Goal: Find contact information: Obtain details needed to contact an individual or organization

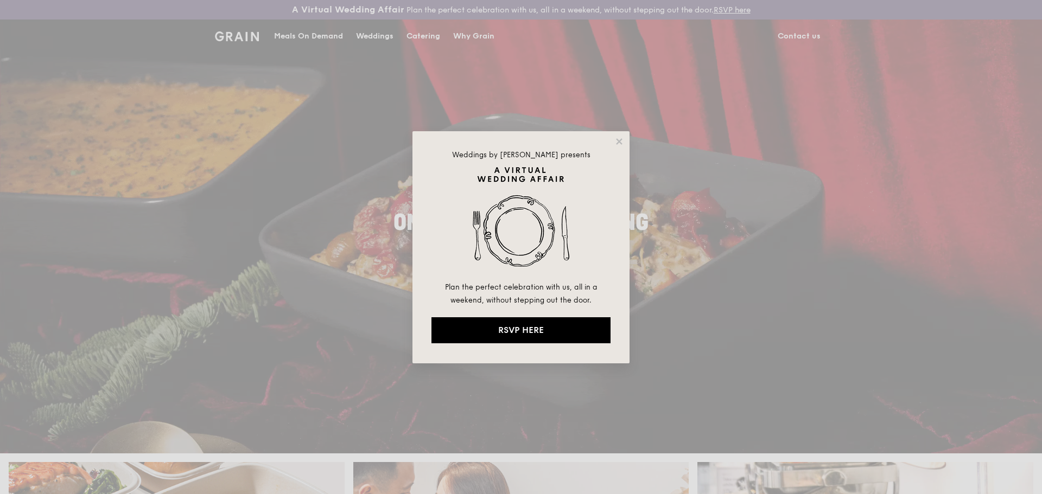
click at [782, 120] on div "Weddings by [PERSON_NAME] presents Plan the perfect celebration with us, all in…" at bounding box center [521, 247] width 1042 height 494
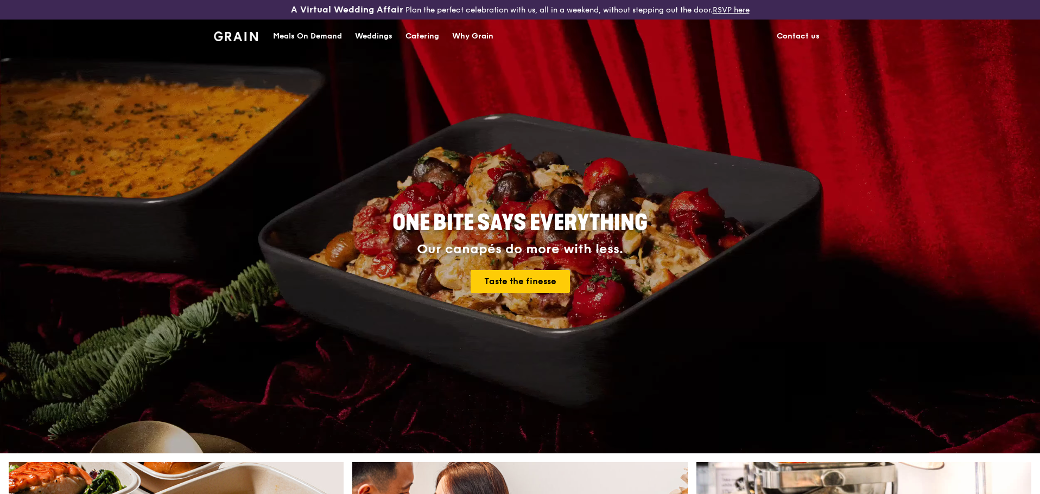
click at [788, 32] on link "Contact us" at bounding box center [798, 36] width 56 height 33
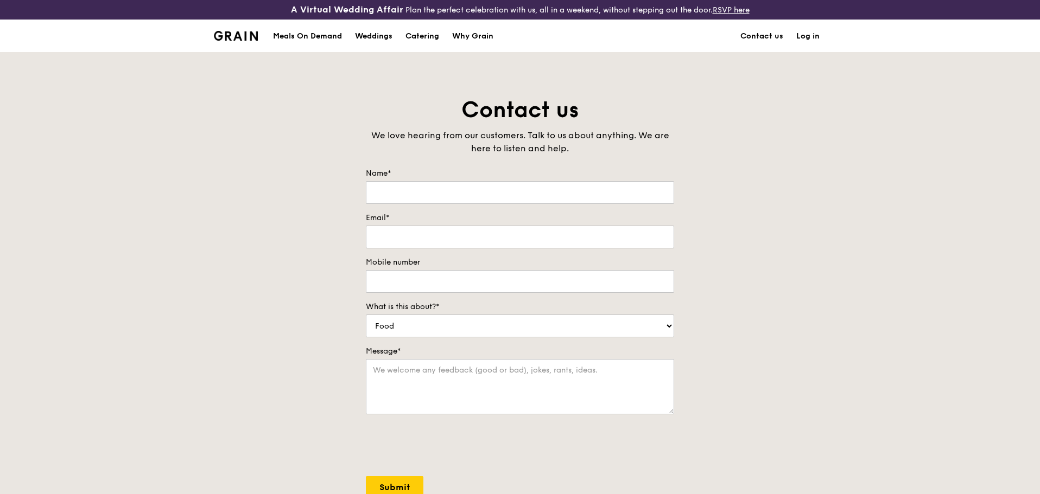
click at [236, 36] on img at bounding box center [236, 36] width 44 height 10
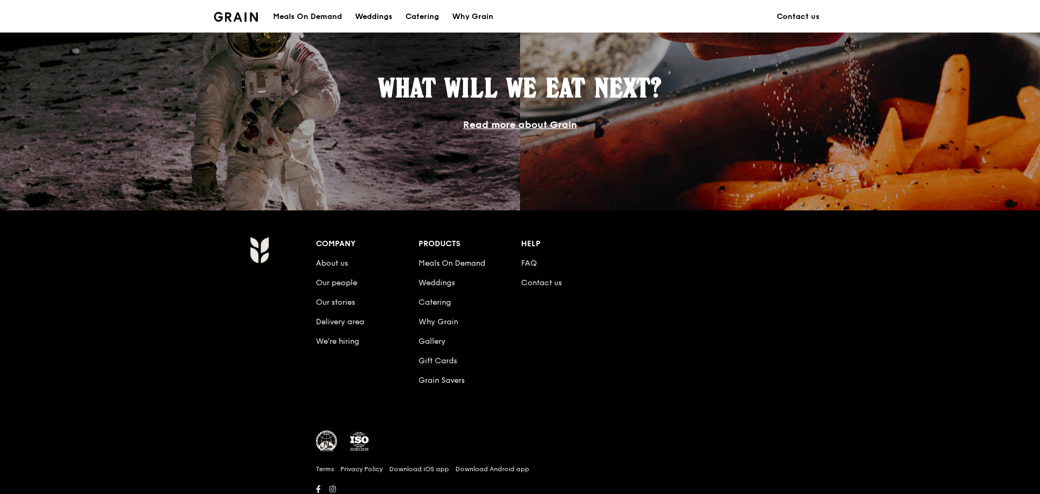
scroll to position [974, 0]
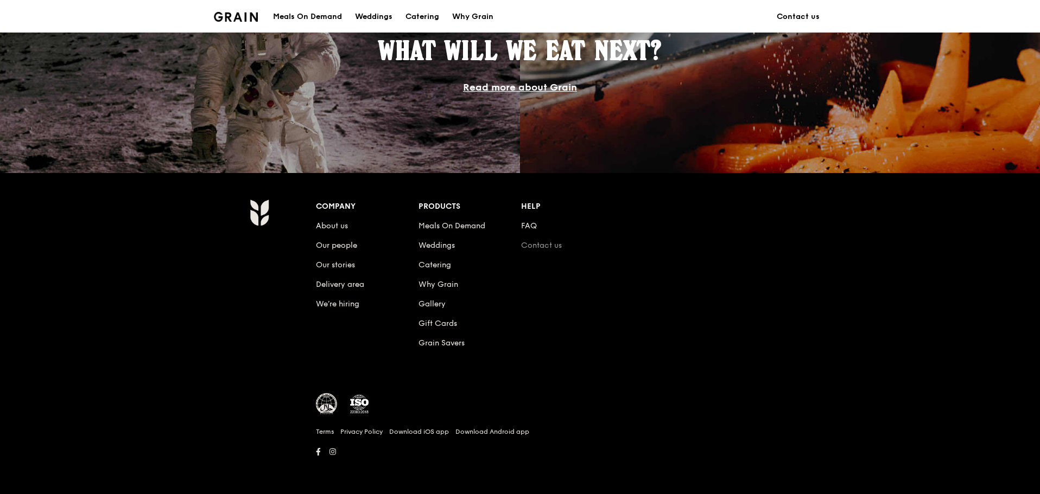
click at [527, 248] on link "Contact us" at bounding box center [541, 245] width 41 height 9
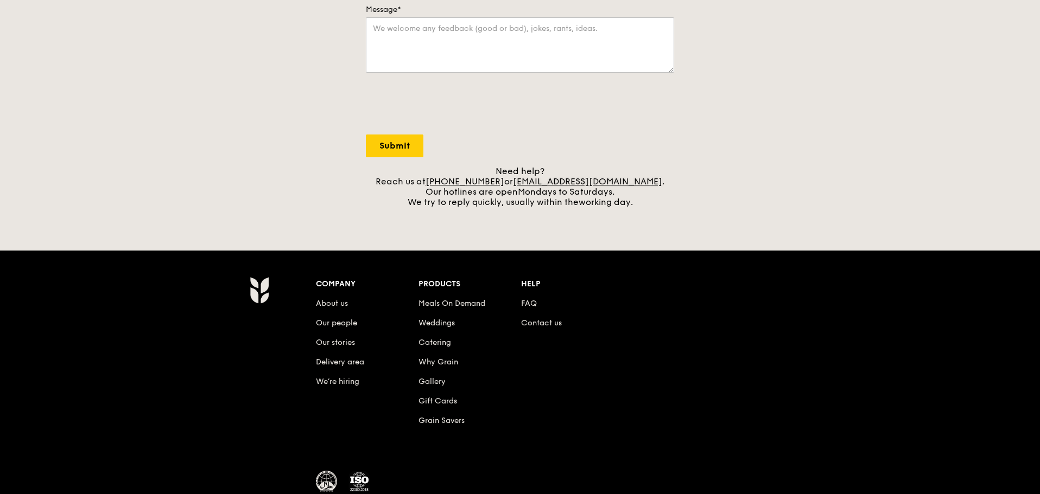
scroll to position [419, 0]
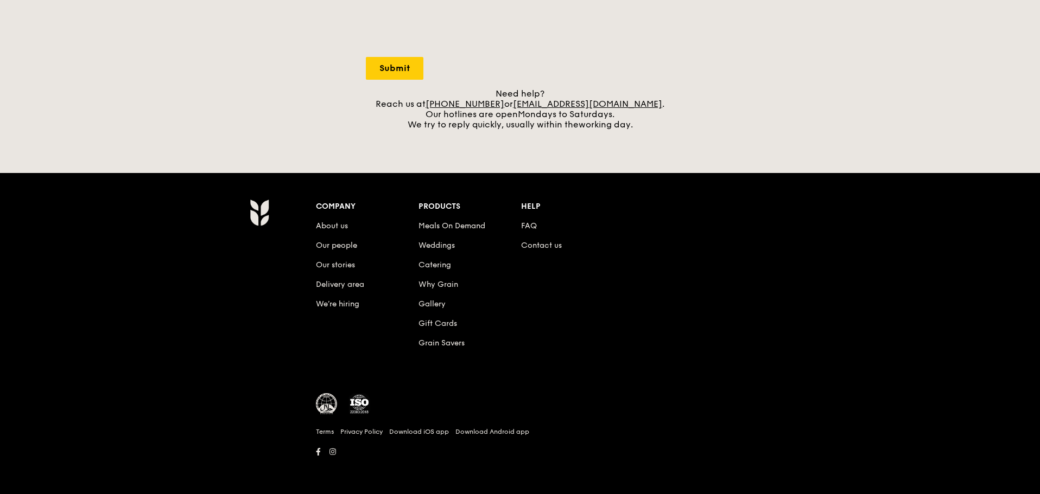
click at [533, 250] on li "Contact us" at bounding box center [572, 244] width 103 height 20
click at [533, 246] on link "Contact us" at bounding box center [541, 245] width 41 height 9
click at [530, 248] on link "Contact us" at bounding box center [541, 245] width 41 height 9
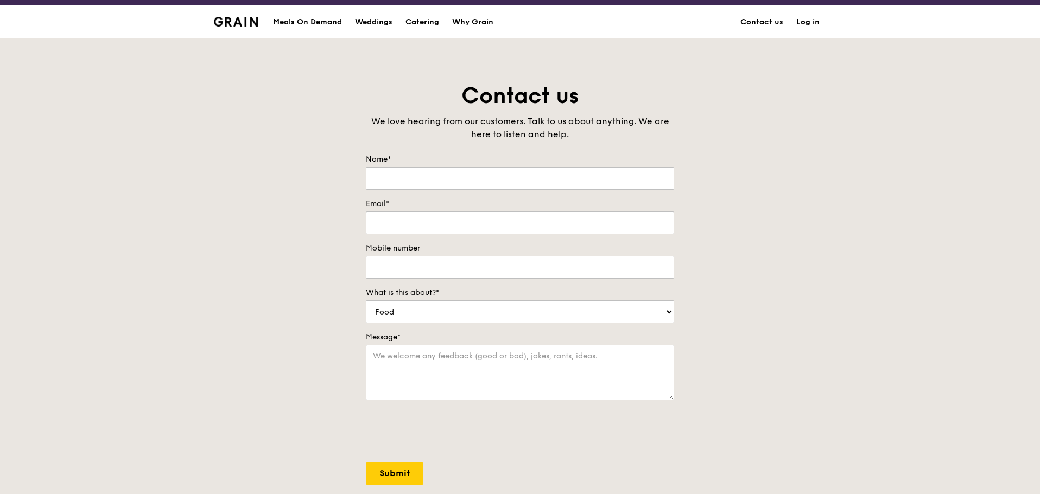
scroll to position [0, 0]
